Goal: Navigation & Orientation: Understand site structure

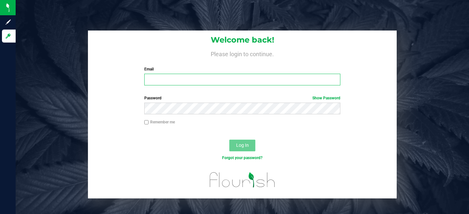
type input "[PERSON_NAME][EMAIL_ADDRESS][DOMAIN_NAME]"
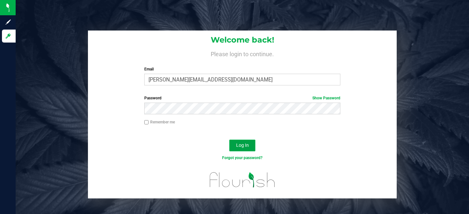
click at [237, 141] on button "Log In" at bounding box center [242, 146] width 26 height 12
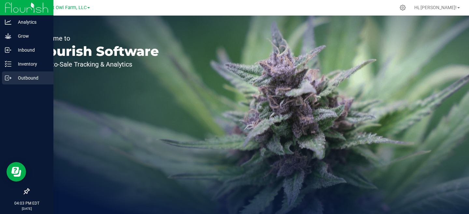
click at [21, 75] on p "Outbound" at bounding box center [30, 78] width 39 height 8
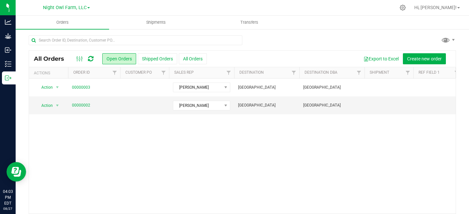
scroll to position [0, 0]
click at [430, 61] on button "Create new order" at bounding box center [424, 58] width 43 height 11
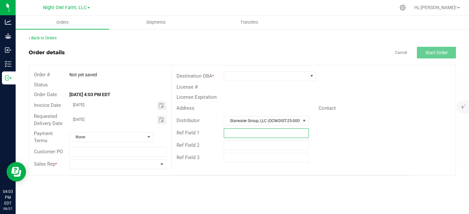
click at [230, 135] on input "text" at bounding box center [266, 134] width 85 height 10
click at [233, 146] on input "text" at bounding box center [266, 146] width 85 height 10
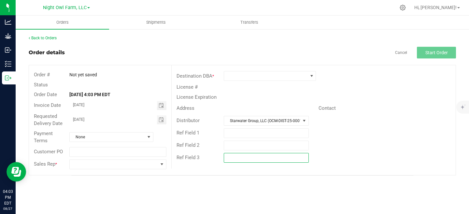
click at [234, 161] on input "text" at bounding box center [266, 158] width 85 height 10
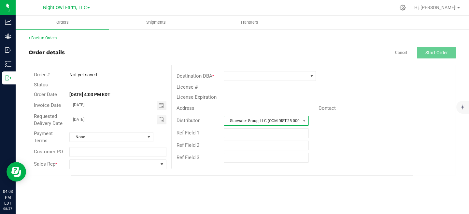
click at [254, 120] on span "Starwater Group, LLC (OCM-DIST-25-000174)" at bounding box center [262, 121] width 76 height 9
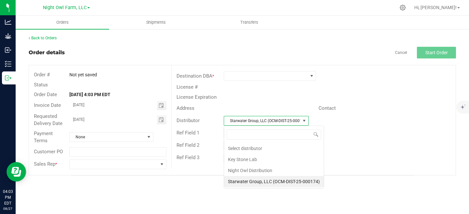
scroll to position [10, 85]
click at [254, 120] on span "Starwater Group, LLC (OCM-DIST-25-000174)" at bounding box center [262, 121] width 76 height 9
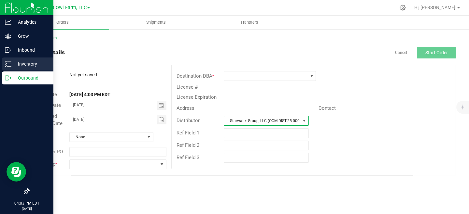
click at [11, 64] on icon at bounding box center [8, 64] width 7 height 7
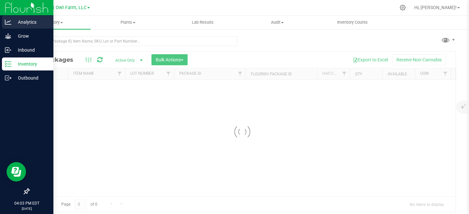
click at [29, 23] on p "Analytics" at bounding box center [30, 22] width 39 height 8
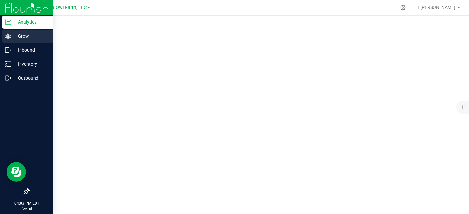
click at [24, 35] on p "Grow" at bounding box center [30, 36] width 39 height 8
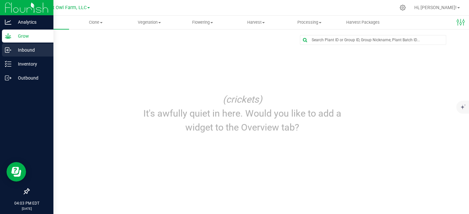
click at [25, 48] on p "Inbound" at bounding box center [30, 50] width 39 height 8
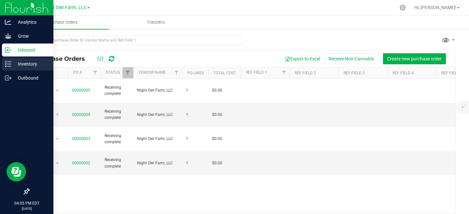
click at [22, 67] on p "Inventory" at bounding box center [30, 64] width 39 height 8
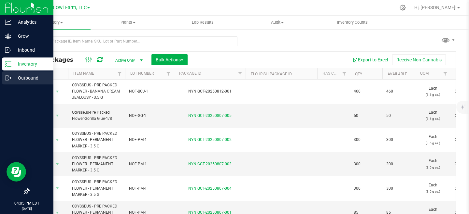
click at [17, 78] on p "Outbound" at bounding box center [30, 78] width 39 height 8
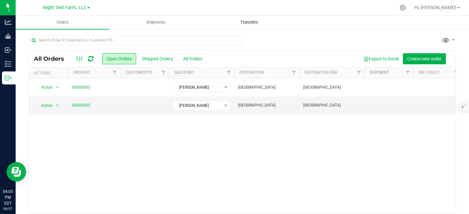
click at [243, 22] on span "Transfers" at bounding box center [248, 23] width 35 height 6
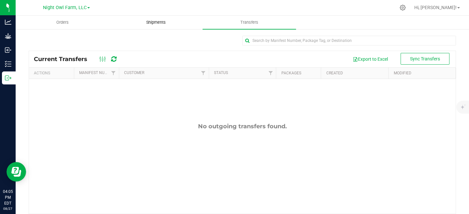
click at [161, 22] on span "Shipments" at bounding box center [155, 23] width 37 height 6
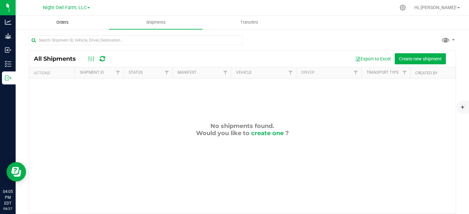
click at [69, 21] on span "Orders" at bounding box center [63, 23] width 30 height 6
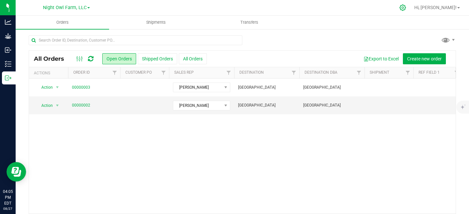
click at [407, 6] on div at bounding box center [402, 7] width 9 height 7
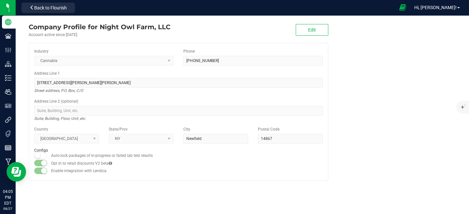
click at [406, 10] on icon at bounding box center [402, 7] width 7 height 7
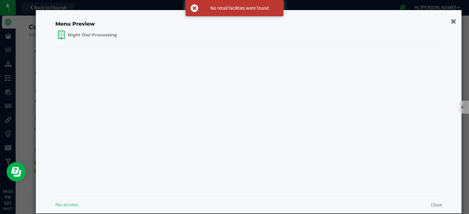
click at [453, 23] on icon "button" at bounding box center [453, 21] width 6 height 7
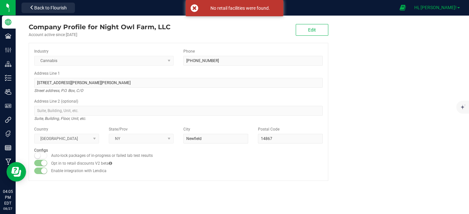
click at [457, 7] on span at bounding box center [458, 7] width 3 height 1
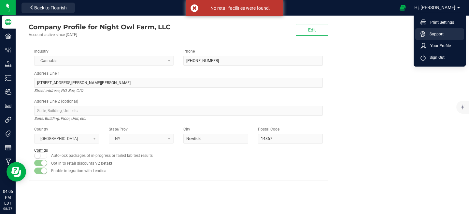
click at [438, 36] on span "Support" at bounding box center [434, 34] width 18 height 7
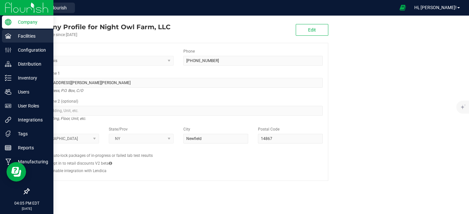
click at [11, 38] on p "Facilities" at bounding box center [30, 36] width 39 height 8
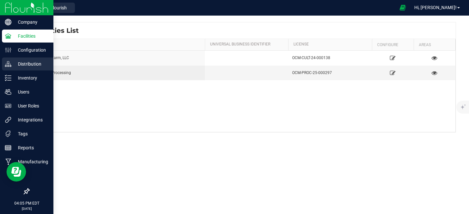
click at [38, 66] on p "Distribution" at bounding box center [30, 64] width 39 height 8
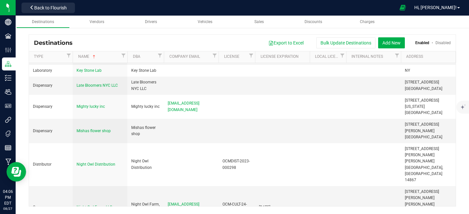
scroll to position [209, 0]
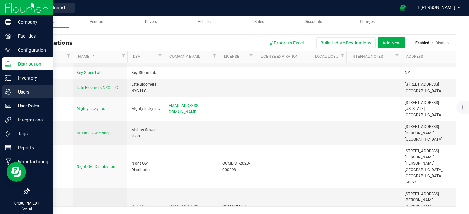
click at [22, 93] on p "Users" at bounding box center [30, 92] width 39 height 8
